Goal: Check status

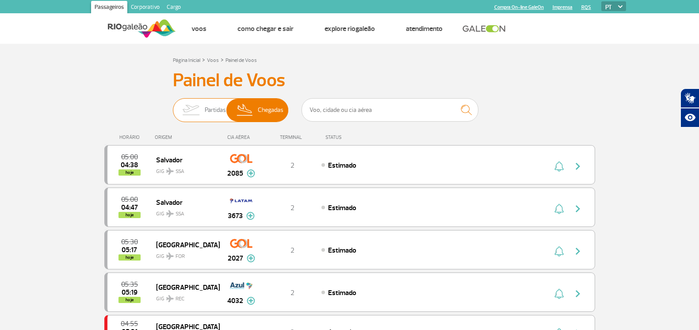
click at [214, 115] on span "Partidas" at bounding box center [215, 110] width 21 height 23
click at [173, 106] on input "Partidas Chegadas" at bounding box center [173, 106] width 0 height 0
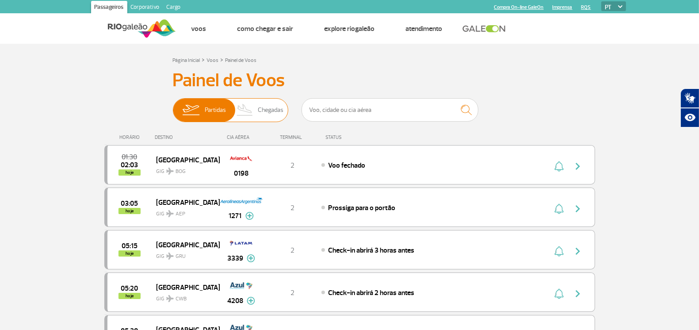
click at [262, 107] on span "Chegadas" at bounding box center [271, 110] width 26 height 23
click at [173, 106] on input "Partidas Chegadas" at bounding box center [173, 106] width 0 height 0
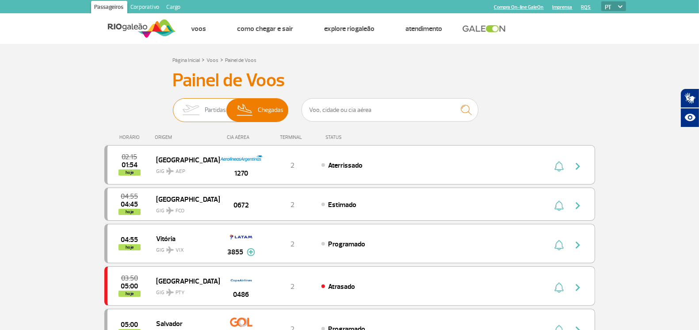
click at [188, 108] on img at bounding box center [191, 110] width 28 height 23
click at [173, 106] on input "Partidas Chegadas" at bounding box center [173, 106] width 0 height 0
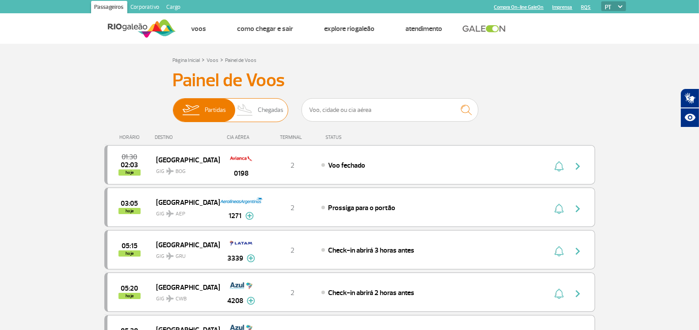
click at [271, 107] on span "Chegadas" at bounding box center [271, 110] width 26 height 23
click at [173, 106] on input "Partidas Chegadas" at bounding box center [173, 106] width 0 height 0
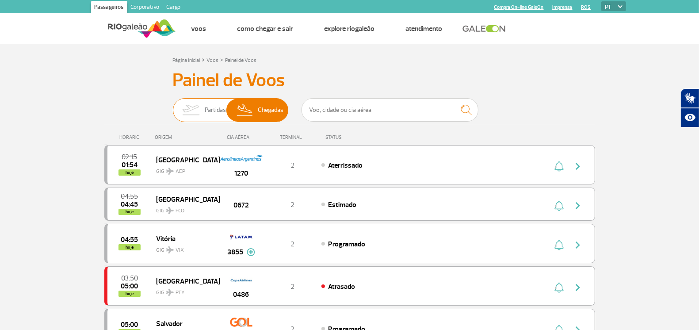
click at [215, 103] on span "Partidas" at bounding box center [215, 110] width 21 height 23
click at [173, 106] on input "Partidas Chegadas" at bounding box center [173, 106] width 0 height 0
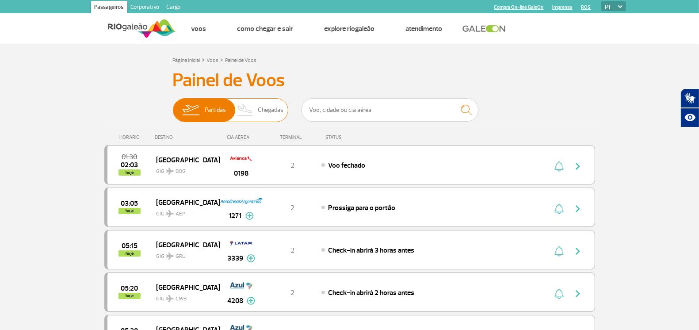
click at [272, 111] on span "Chegadas" at bounding box center [271, 110] width 26 height 23
click at [173, 106] on input "Partidas Chegadas" at bounding box center [173, 106] width 0 height 0
